Goal: Task Accomplishment & Management: Manage account settings

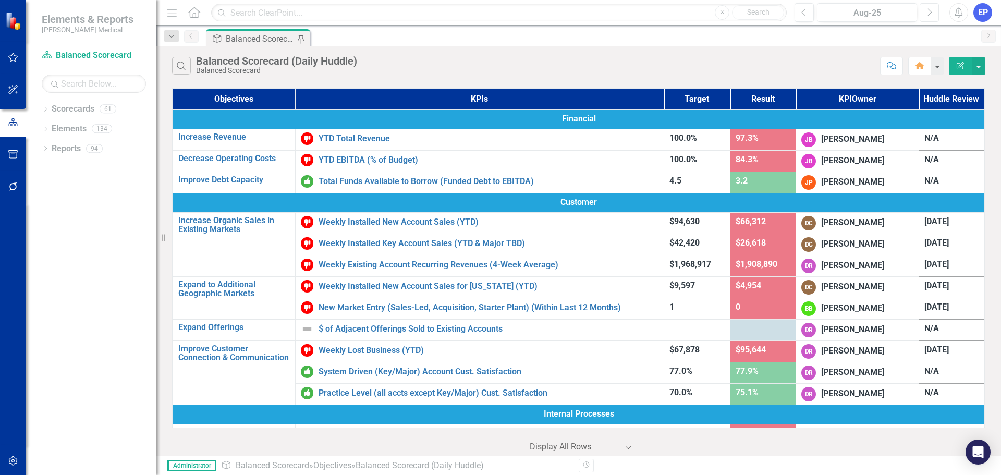
click at [930, 13] on icon "button" at bounding box center [930, 11] width 4 height 7
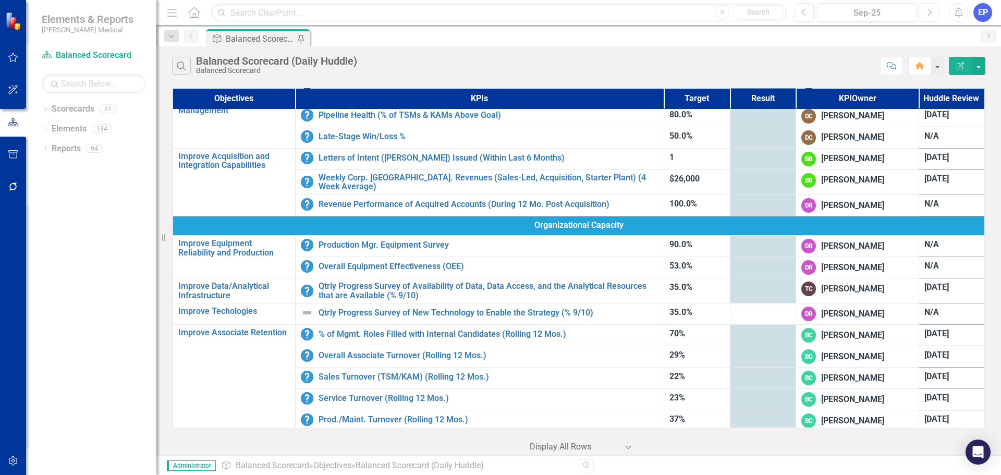
scroll to position [494, 0]
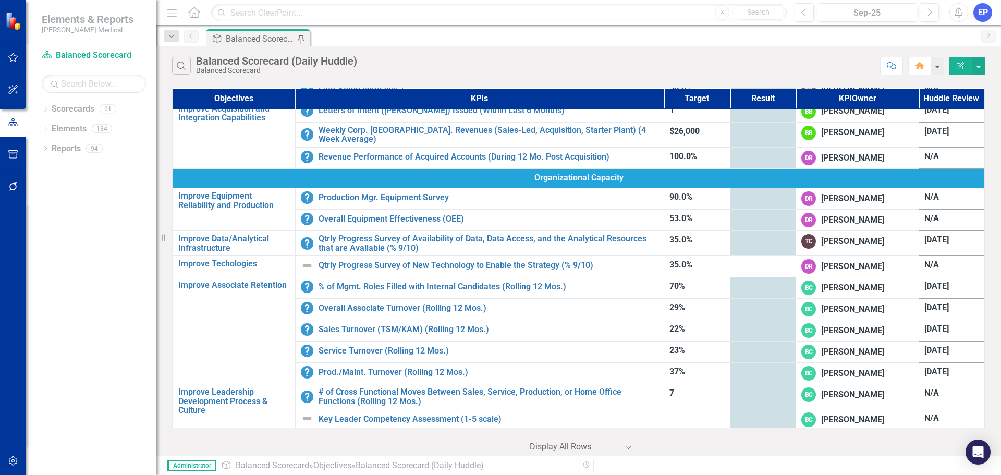
click at [749, 241] on div at bounding box center [762, 240] width 55 height 13
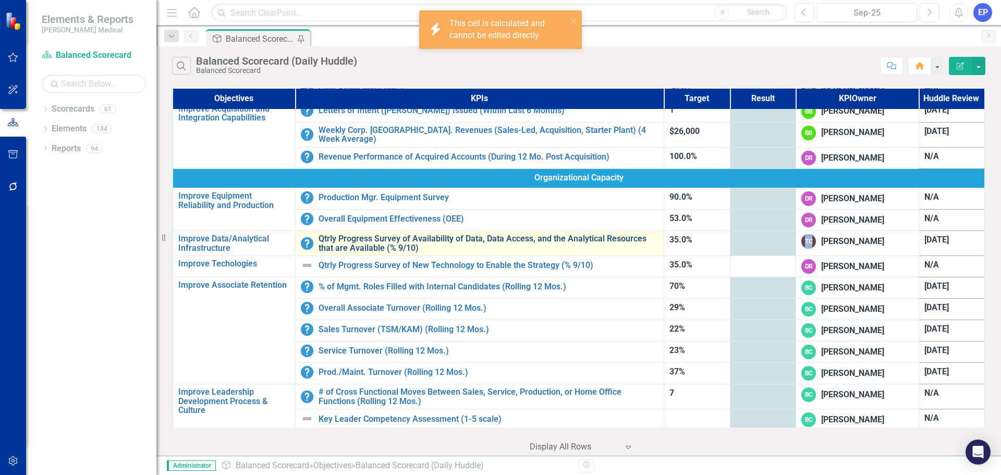
click at [490, 237] on link "Qtrly Progress Survey of Availability of Data, Data Access, and the Analytical …" at bounding box center [488, 243] width 340 height 18
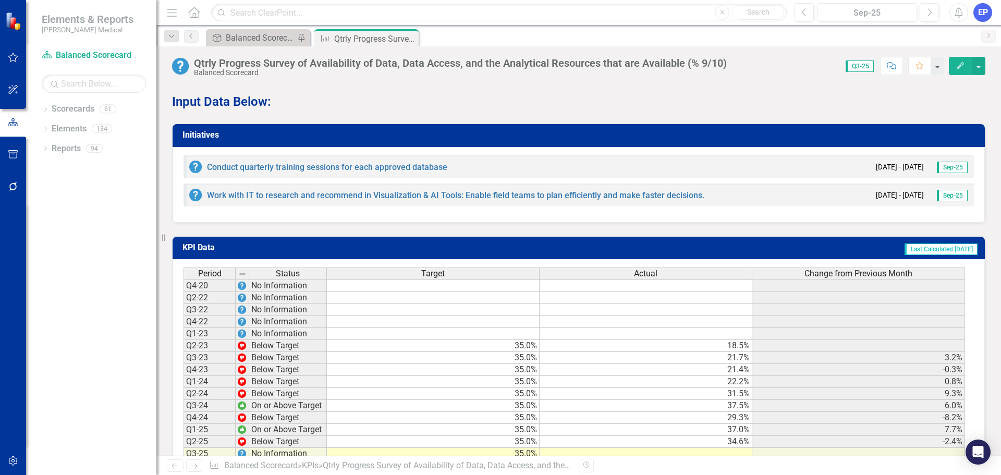
scroll to position [1079, 0]
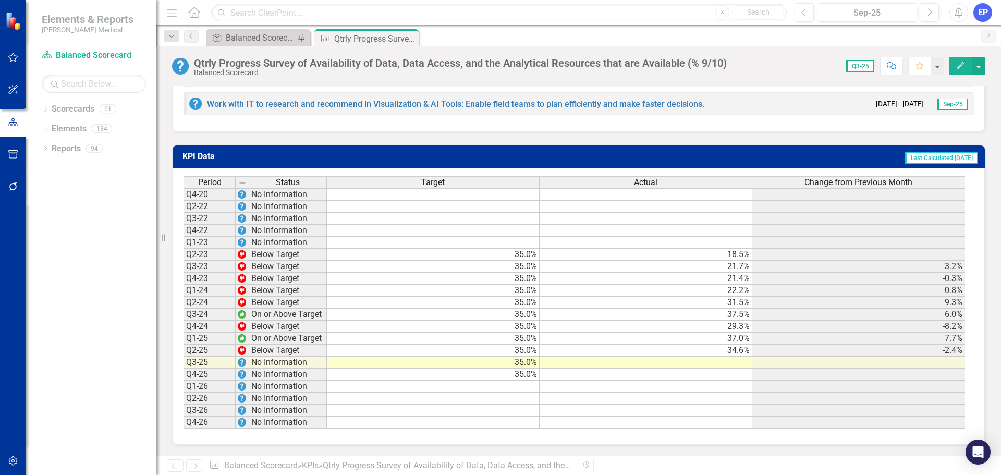
click at [711, 361] on td at bounding box center [645, 363] width 213 height 12
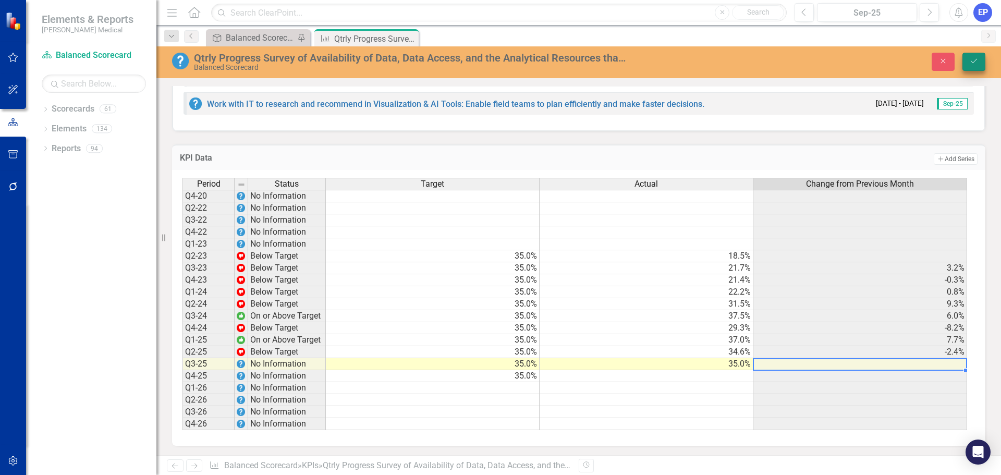
type textarea "35"
click at [971, 63] on icon "Save" at bounding box center [973, 60] width 9 height 7
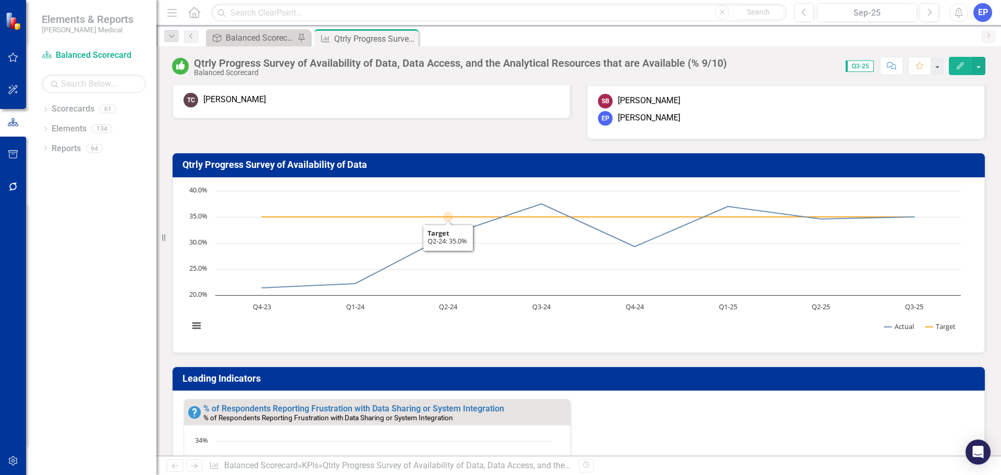
scroll to position [0, 0]
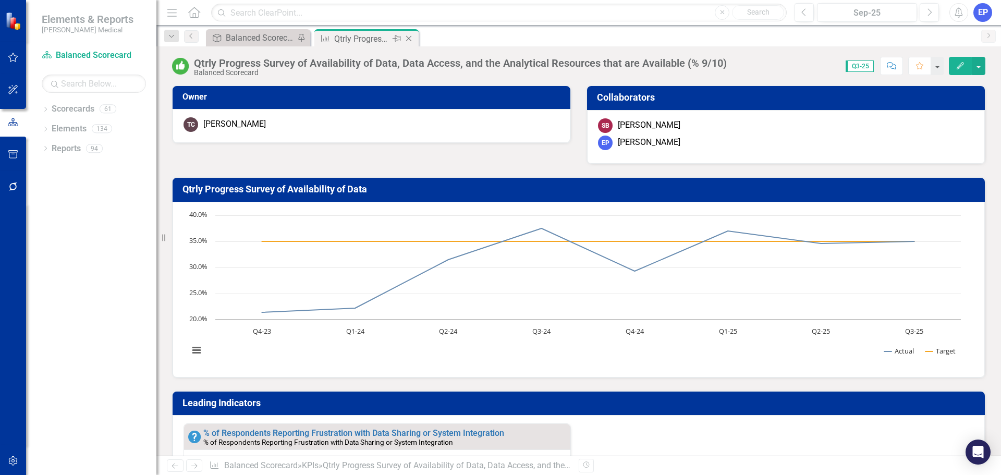
click at [407, 40] on icon "Close" at bounding box center [408, 38] width 10 height 8
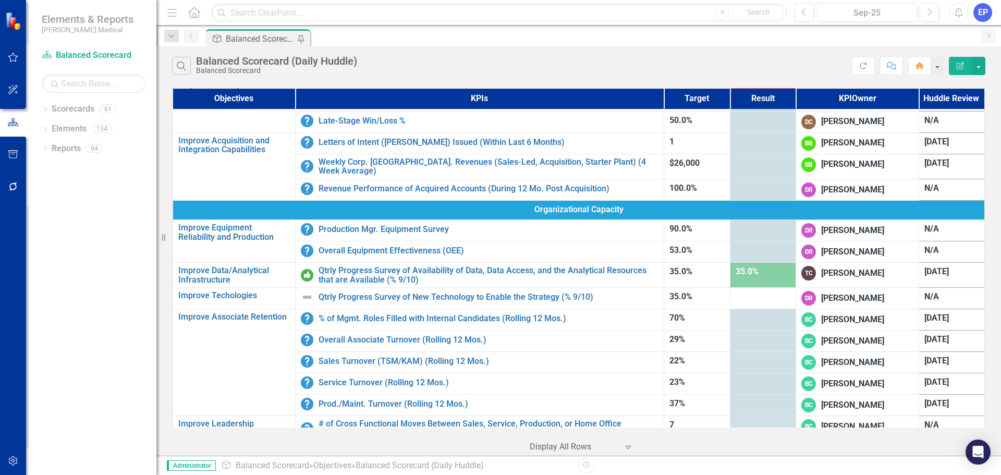
scroll to position [469, 0]
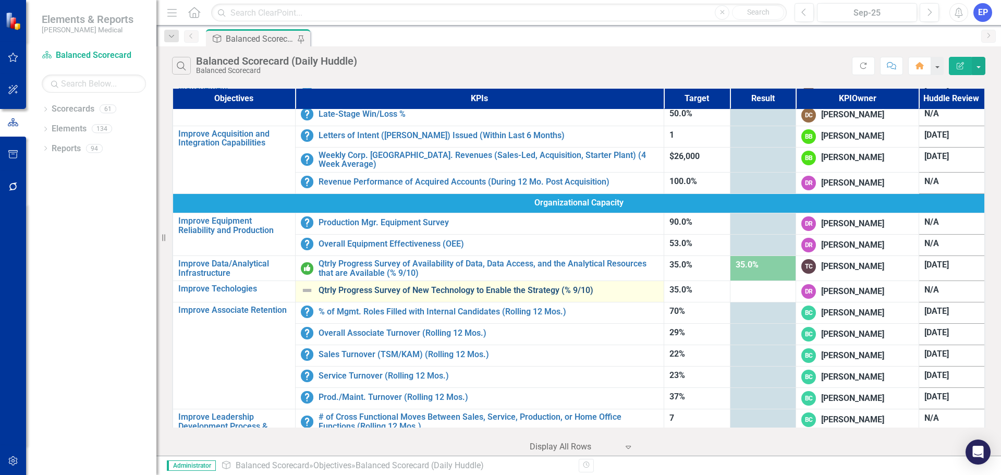
click at [474, 286] on link "Qtrly Progress Survey of New Technology to Enable the Strategy (% 9/10)" at bounding box center [488, 290] width 340 height 9
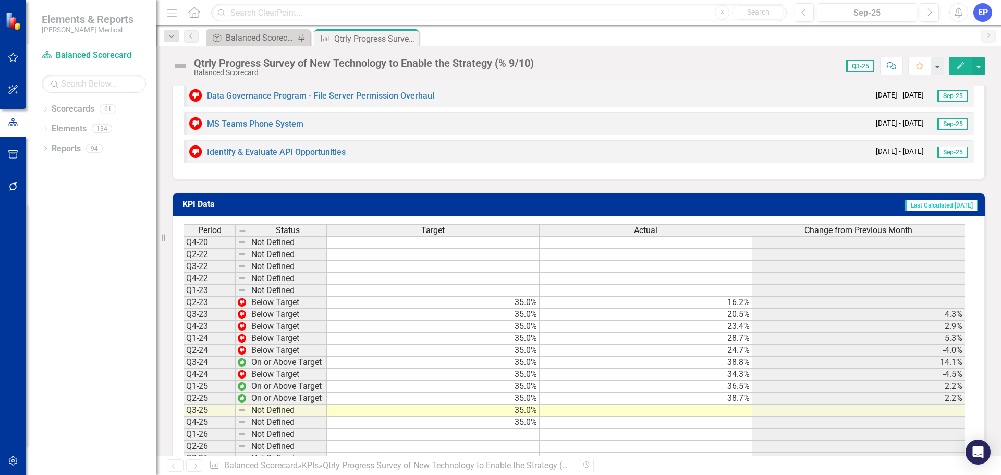
scroll to position [1138, 0]
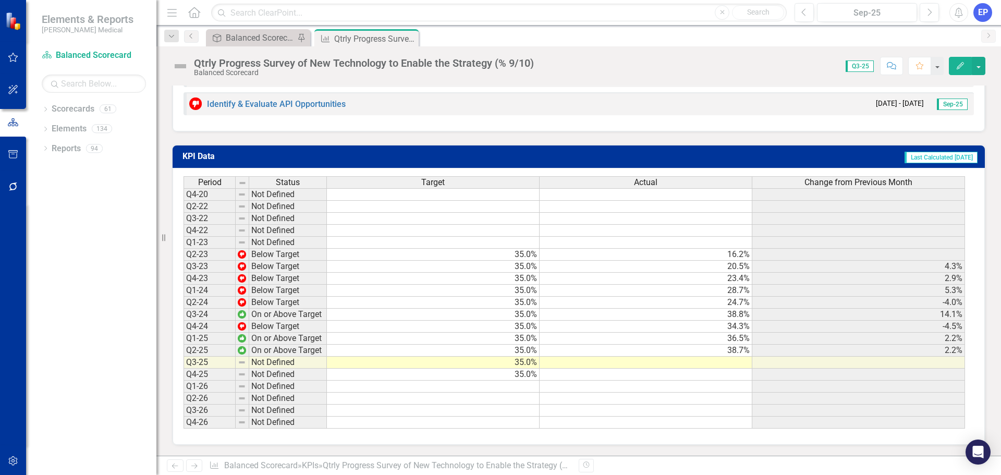
click at [618, 363] on td at bounding box center [645, 363] width 213 height 12
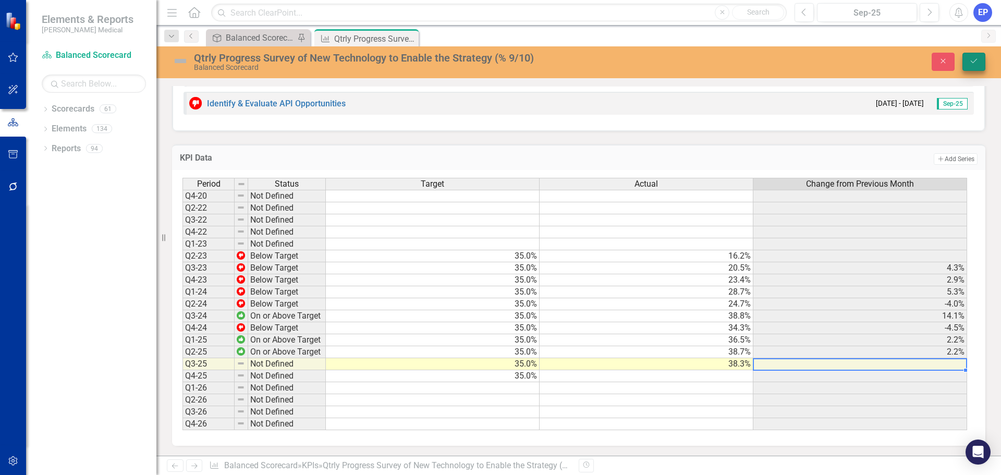
type textarea "38.3"
click at [970, 68] on button "Save" at bounding box center [973, 62] width 23 height 18
